Goal: Transaction & Acquisition: Purchase product/service

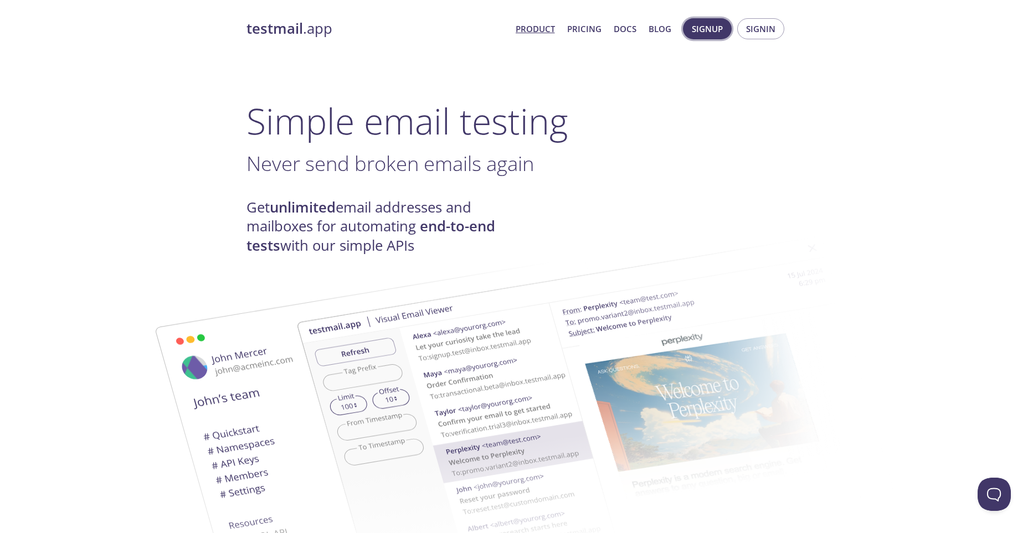
click at [702, 37] on button "Signup" at bounding box center [707, 28] width 49 height 21
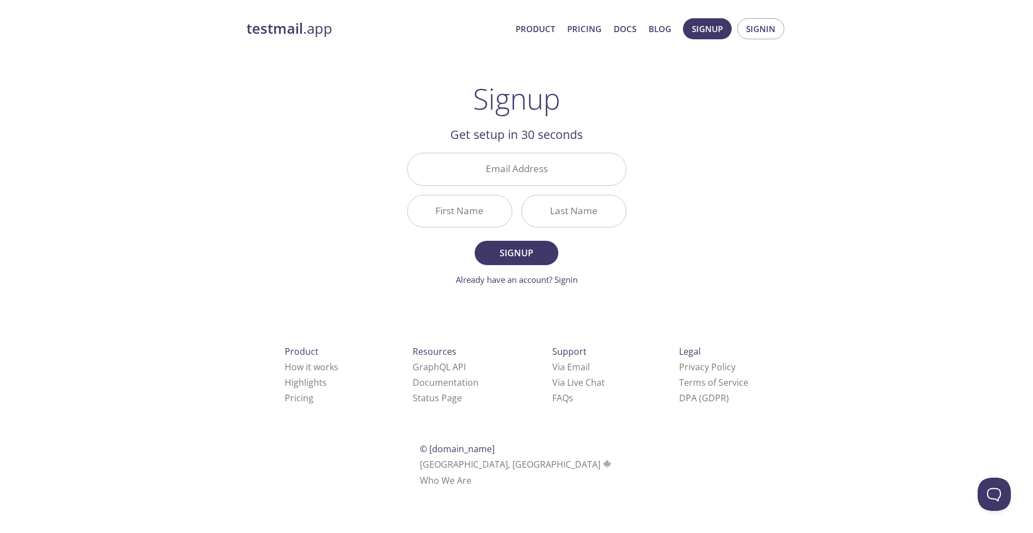
click at [725, 133] on div "testmail .app Product Pricing Docs Blog Signup Signin Signup Get setup in 30 se…" at bounding box center [516, 265] width 567 height 508
click at [751, 27] on span "Signin" at bounding box center [760, 29] width 29 height 14
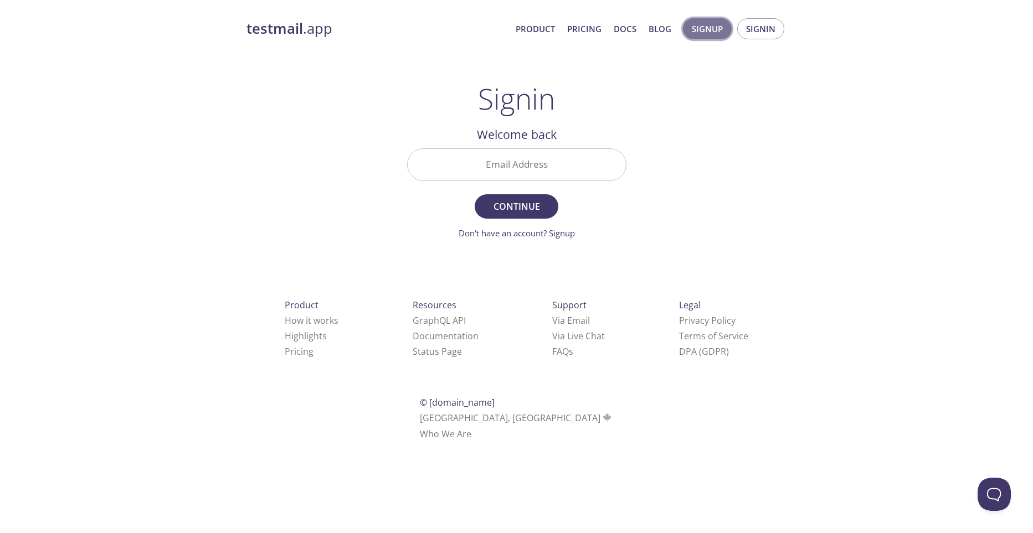
click at [726, 30] on button "Signup" at bounding box center [707, 28] width 49 height 21
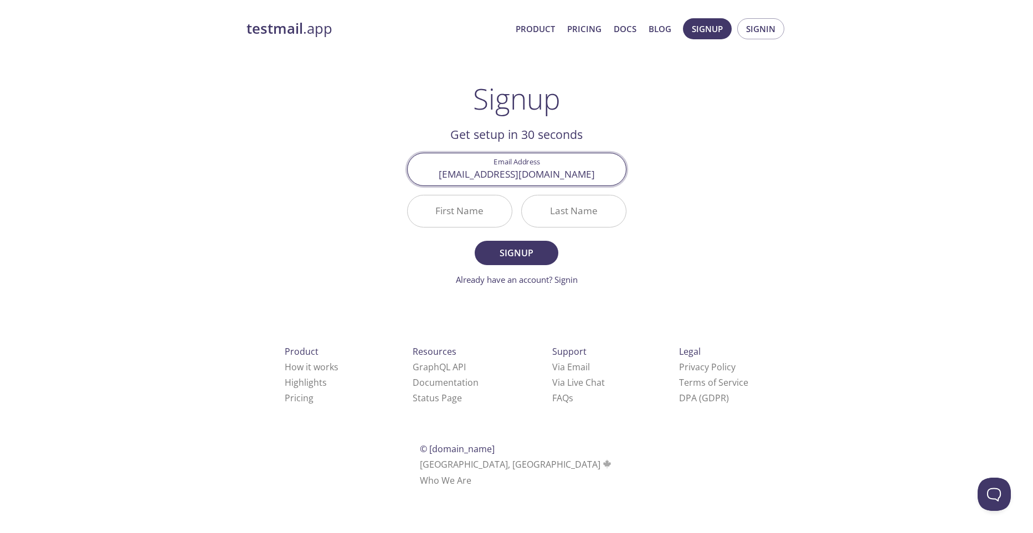
click at [604, 185] on input "[EMAIL_ADDRESS][DOMAIN_NAME]" at bounding box center [517, 169] width 218 height 32
type input "[EMAIL_ADDRESS][DOMAIN_NAME]"
click at [660, 240] on div "testmail .app Product Pricing Docs Blog Signup Signin Signup Get setup in 30 se…" at bounding box center [516, 265] width 567 height 508
click at [485, 214] on input "First Name" at bounding box center [460, 211] width 104 height 32
type input "[PERSON_NAME]"
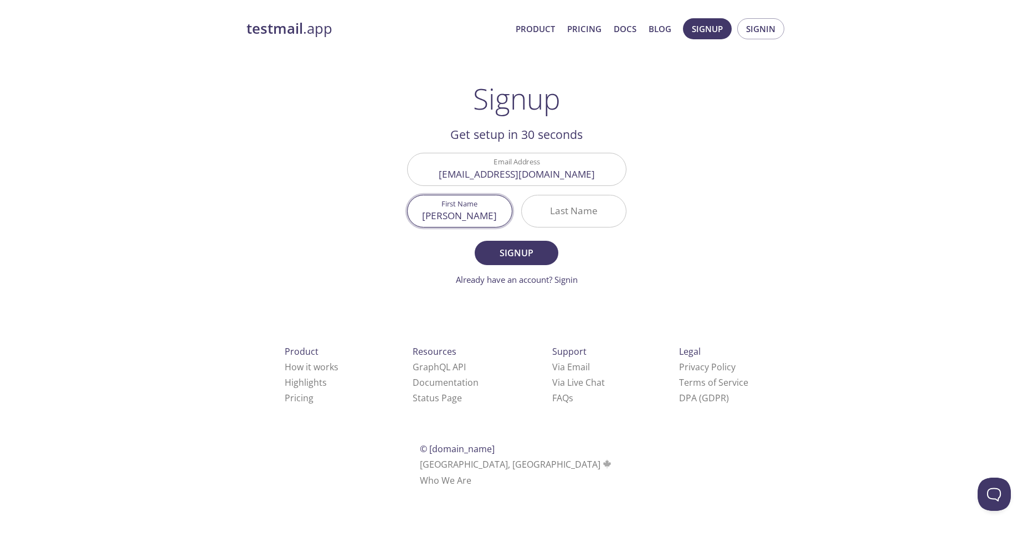
type input "Jammeh"
click at [515, 253] on span "Signup" at bounding box center [516, 253] width 59 height 16
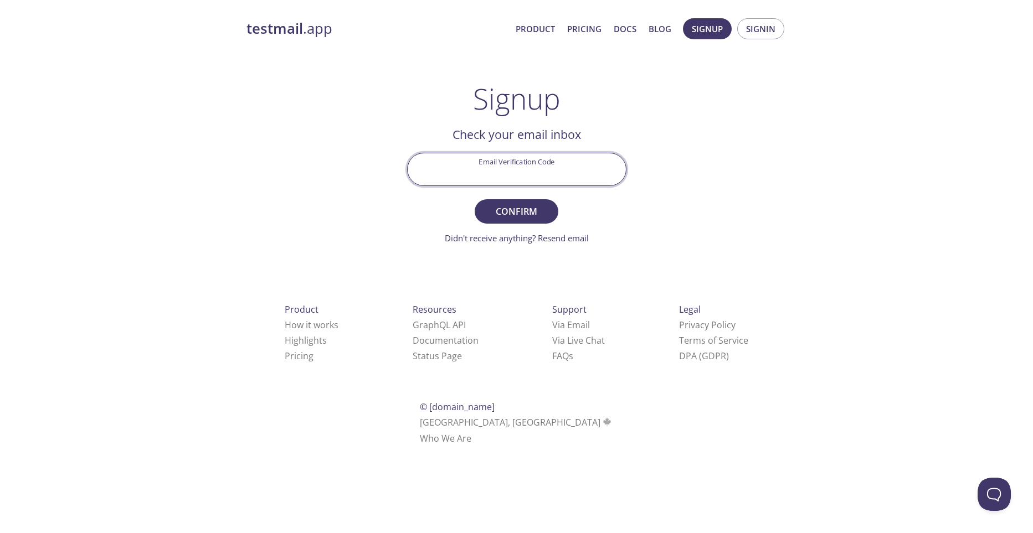
click at [538, 171] on input "Email Verification Code" at bounding box center [517, 169] width 218 height 32
type input "s"
type input "SJCDV2M"
click at [516, 207] on span "Confirm" at bounding box center [516, 212] width 59 height 16
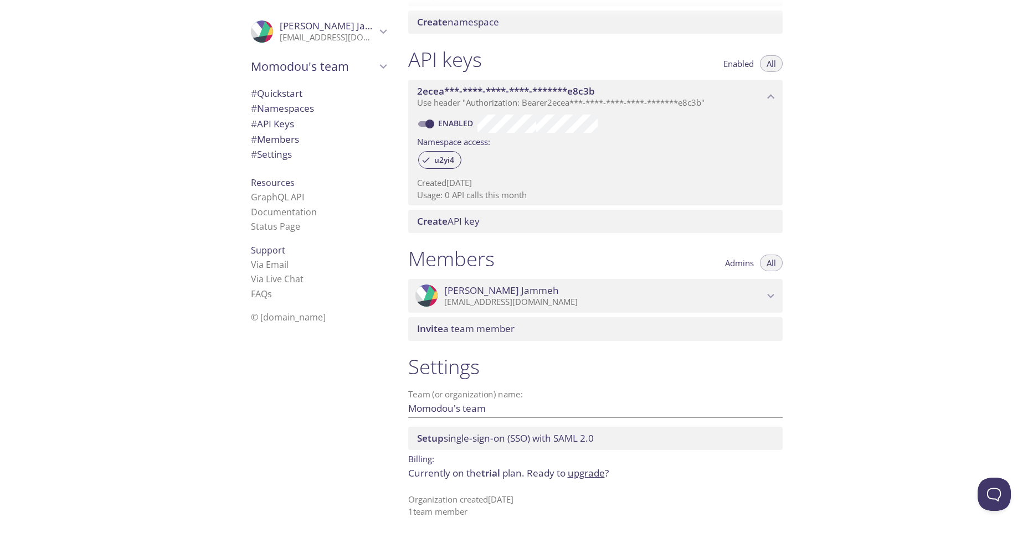
scroll to position [254, 0]
click at [292, 152] on span "# Settings" at bounding box center [271, 154] width 41 height 13
click at [318, 154] on span "# Settings" at bounding box center [318, 154] width 135 height 14
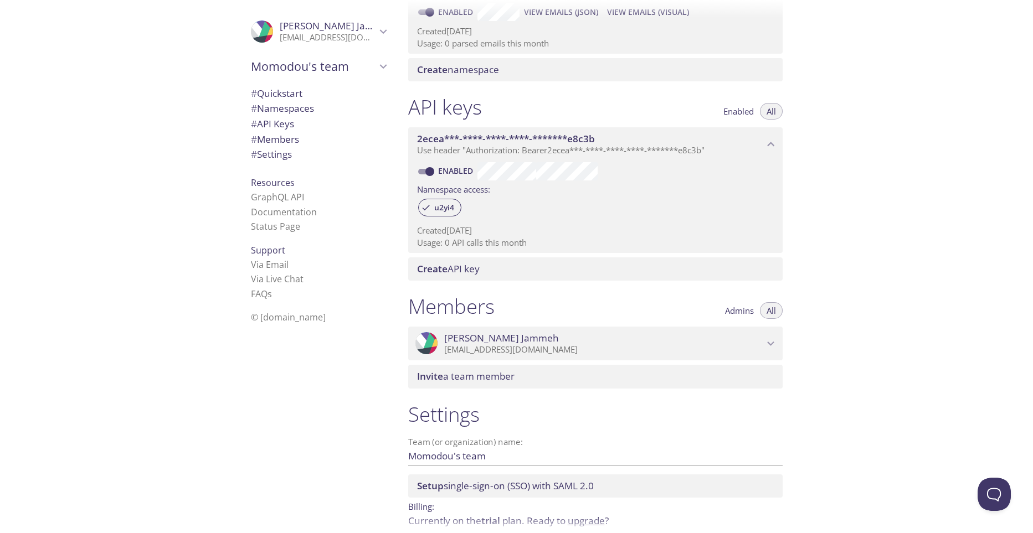
scroll to position [254, 0]
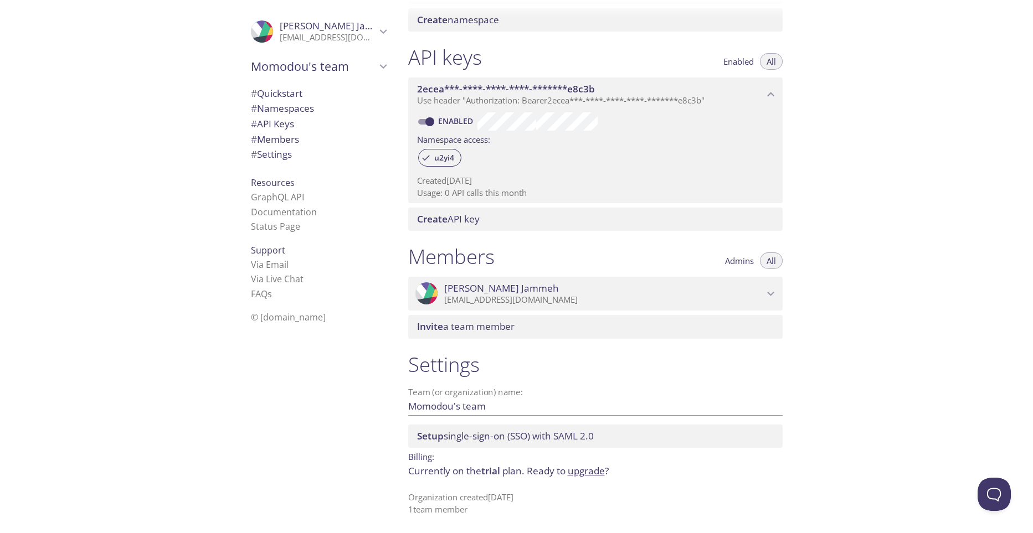
click at [939, 344] on div "Quickstart Send a test email to u2yi4.test@inbox.testmail.app and then click he…" at bounding box center [716, 266] width 634 height 533
click at [775, 291] on icon "Momodou Jammeh" at bounding box center [771, 294] width 14 height 14
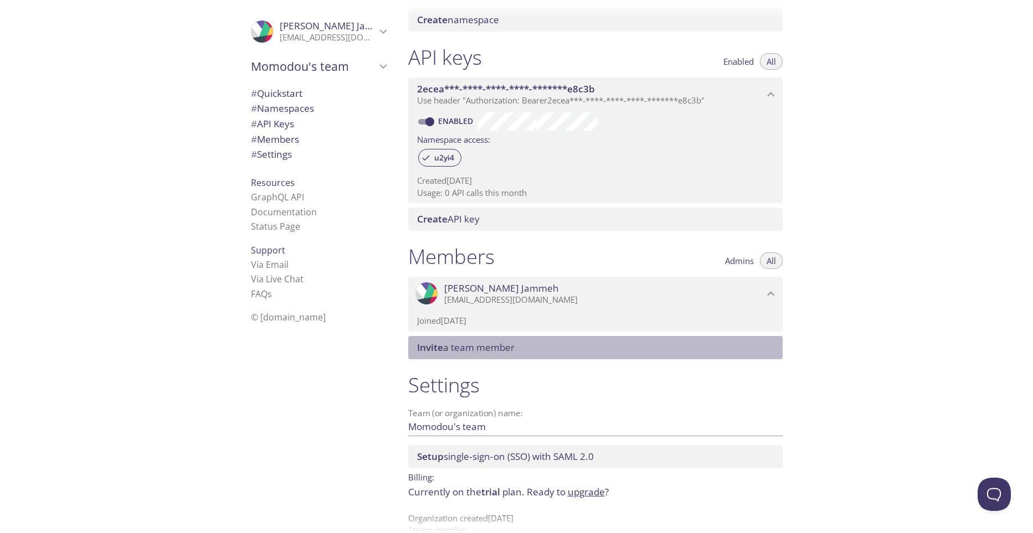
click at [730, 346] on span "Invite a team member" at bounding box center [597, 348] width 361 height 12
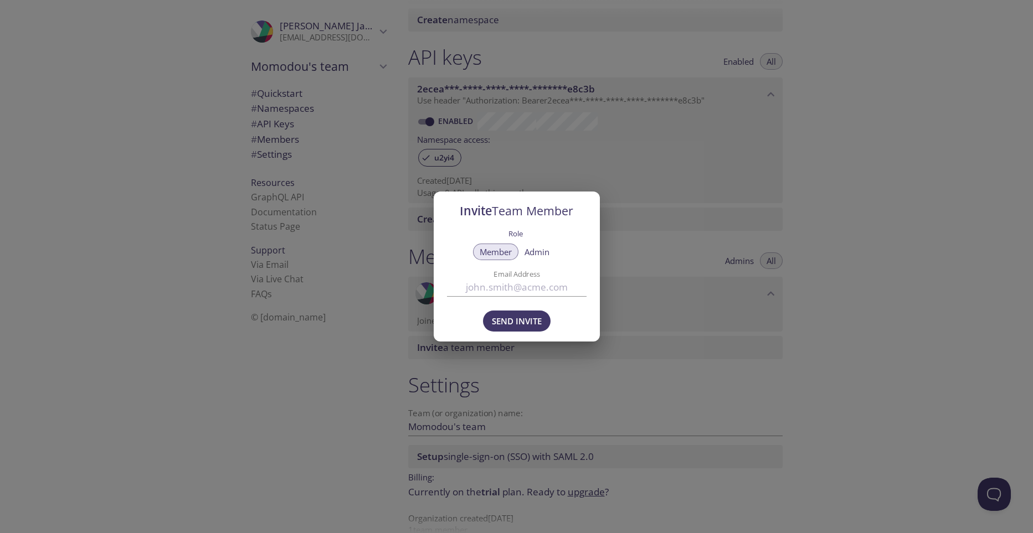
click at [540, 252] on span "Admin" at bounding box center [536, 252] width 25 height 0
click at [554, 165] on div "Invite Team Member Role Member Admin Email Address Send Invite" at bounding box center [516, 266] width 1033 height 533
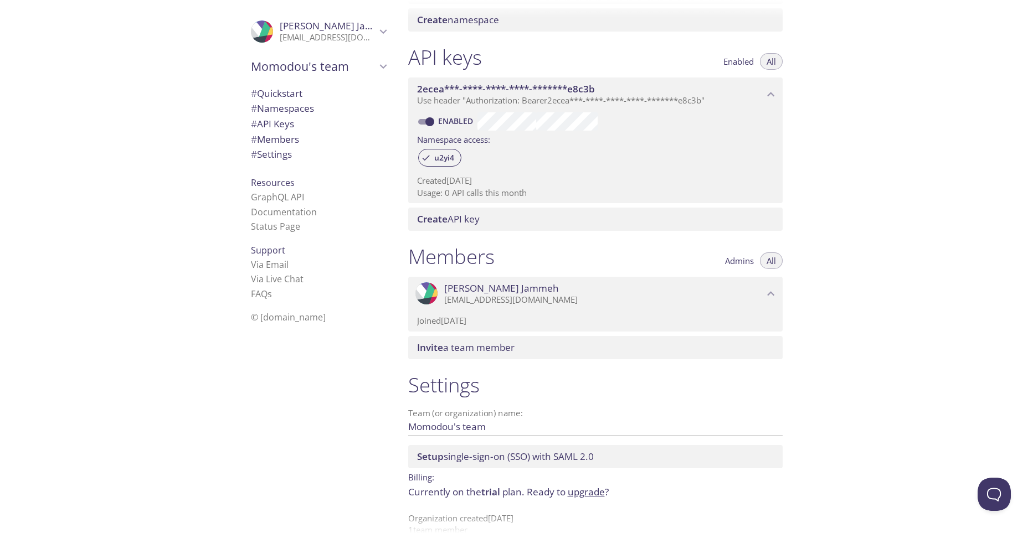
scroll to position [275, 0]
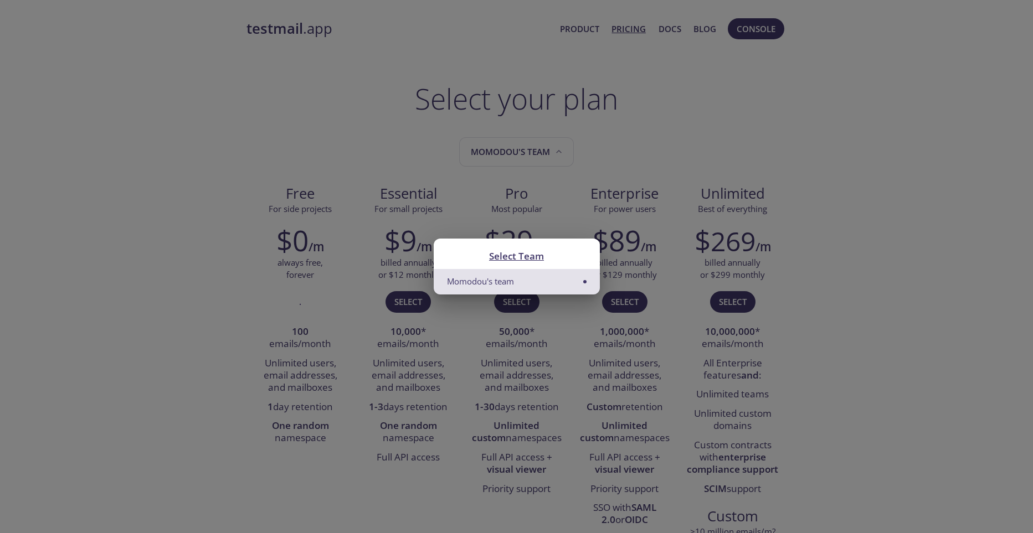
click at [684, 133] on div "Select Team Momodou's team" at bounding box center [516, 266] width 1033 height 533
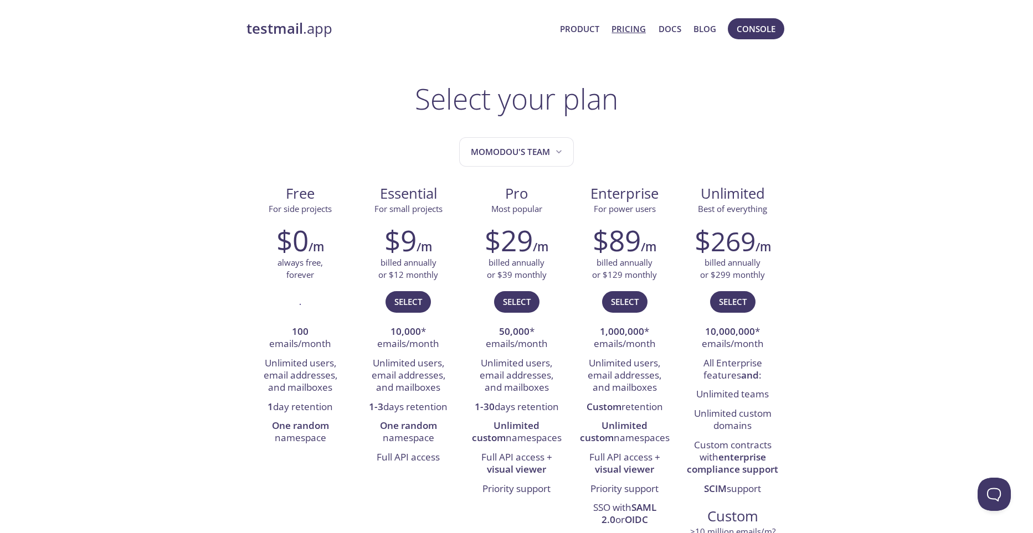
click at [632, 32] on link "Pricing" at bounding box center [628, 29] width 34 height 14
click at [736, 301] on span "Select" at bounding box center [733, 302] width 28 height 14
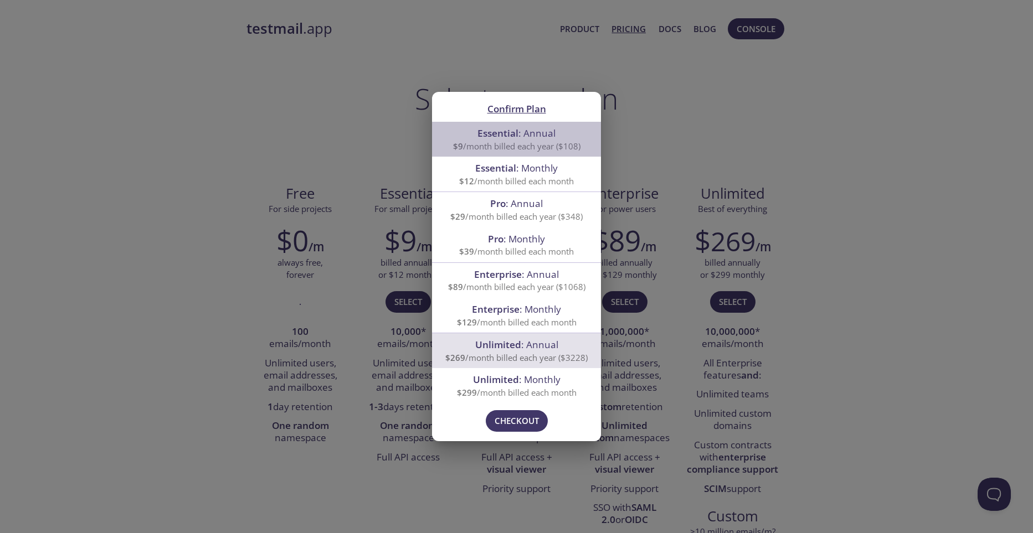
click at [564, 149] on span "$9 /month billed each year ($108)" at bounding box center [516, 146] width 127 height 11
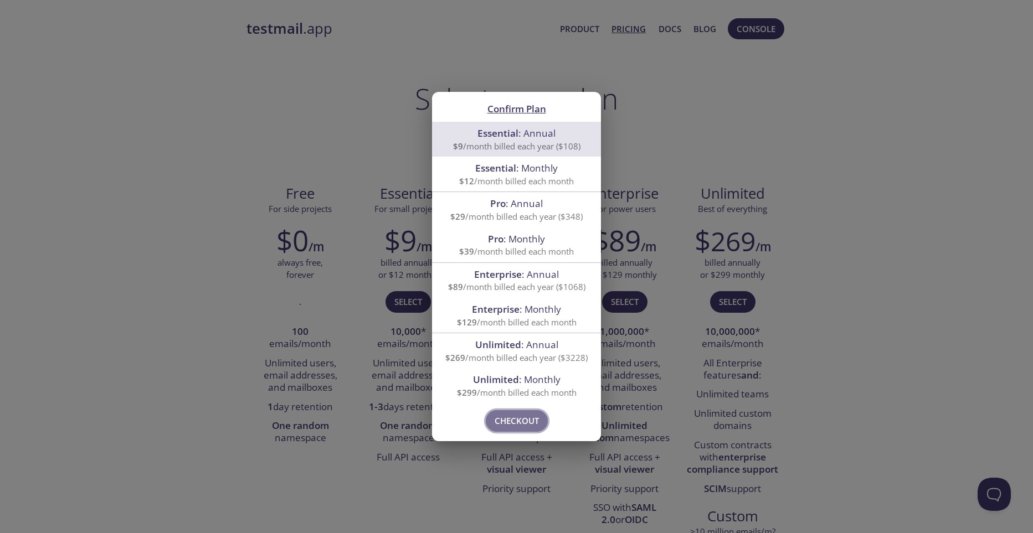
click at [511, 421] on span "Checkout" at bounding box center [516, 421] width 44 height 14
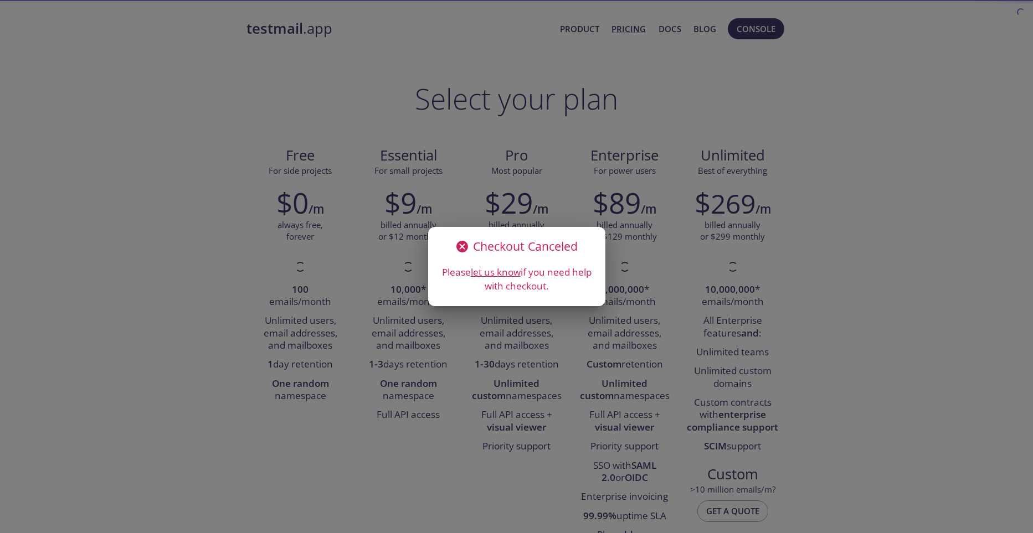
click at [464, 248] on icon at bounding box center [462, 247] width 12 height 12
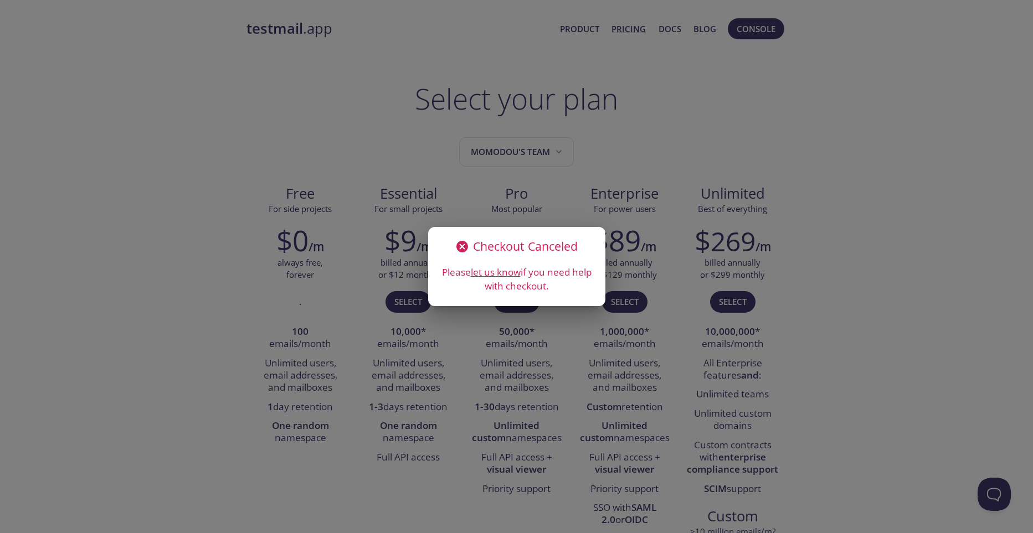
click at [734, 86] on div "Checkout Canceled Please let us know if you need help with checkout." at bounding box center [516, 266] width 1033 height 533
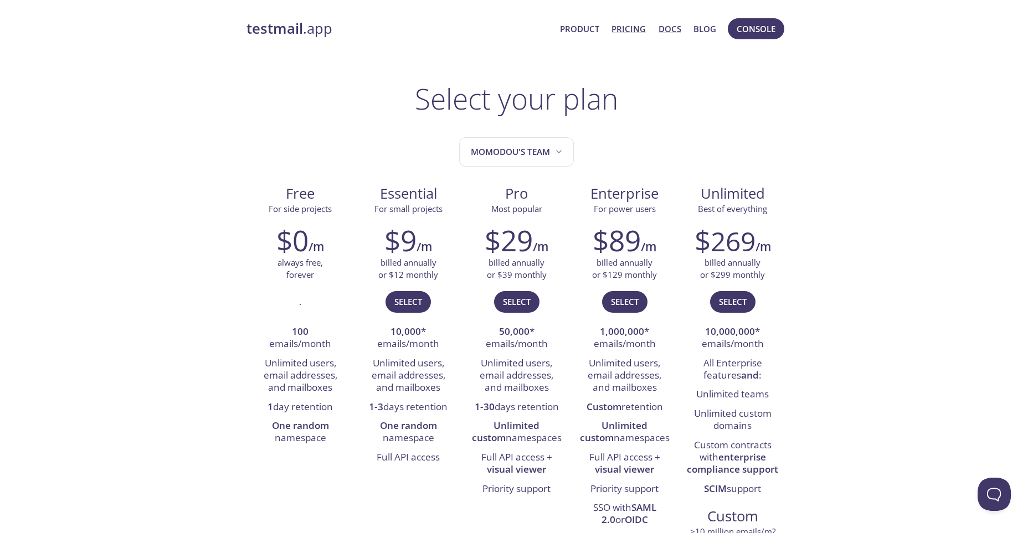
click at [670, 30] on link "Docs" at bounding box center [669, 29] width 23 height 14
click at [993, 489] on button "Open Beacon popover" at bounding box center [993, 494] width 33 height 33
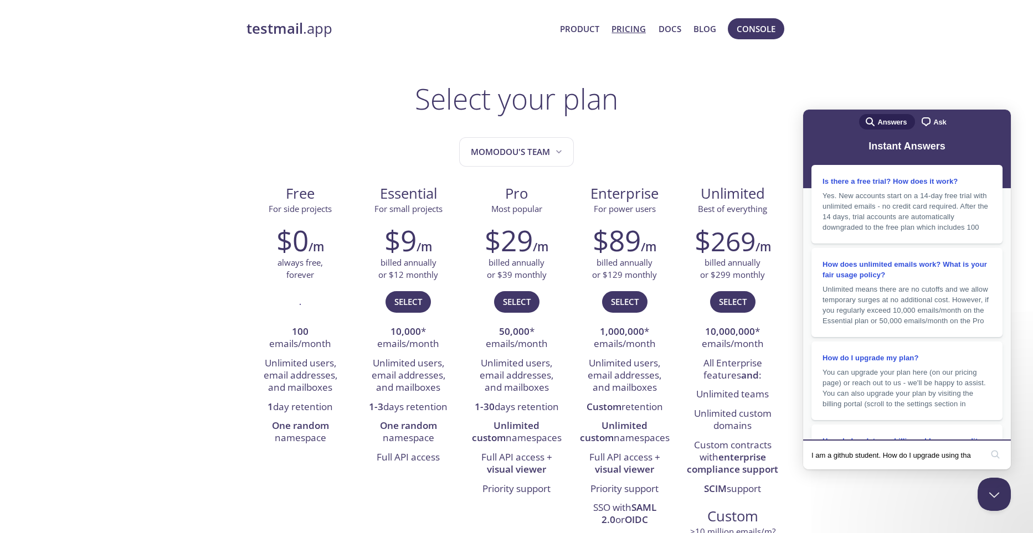
type input "I am a github student. How do I upgrade using that"
click button "search" at bounding box center [995, 455] width 18 height 18
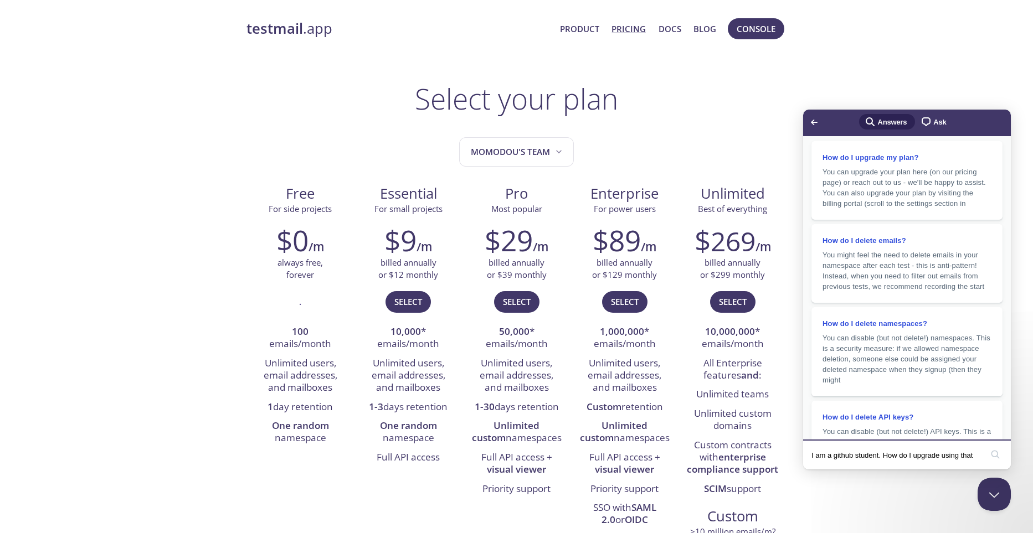
drag, startPoint x: 977, startPoint y: 456, endPoint x: 880, endPoint y: 449, distance: 97.7
click at [880, 449] on input "I am a github student. How do I upgrade using that" at bounding box center [896, 455] width 171 height 23
type input "I am a github student"
click at [986, 446] on button "search" at bounding box center [995, 455] width 18 height 18
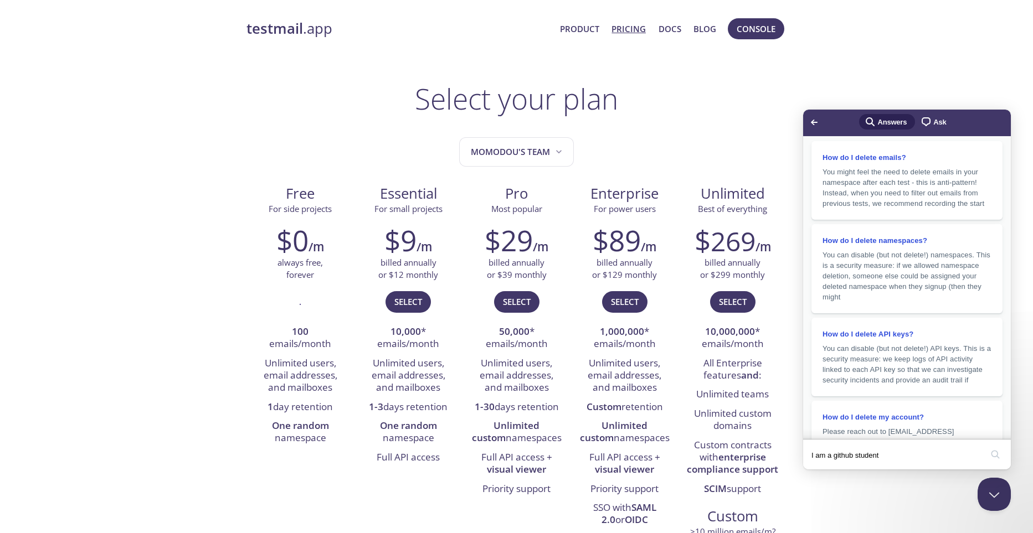
click at [930, 125] on span "chat-square" at bounding box center [925, 121] width 13 height 13
